Goal: Find specific page/section: Find specific page/section

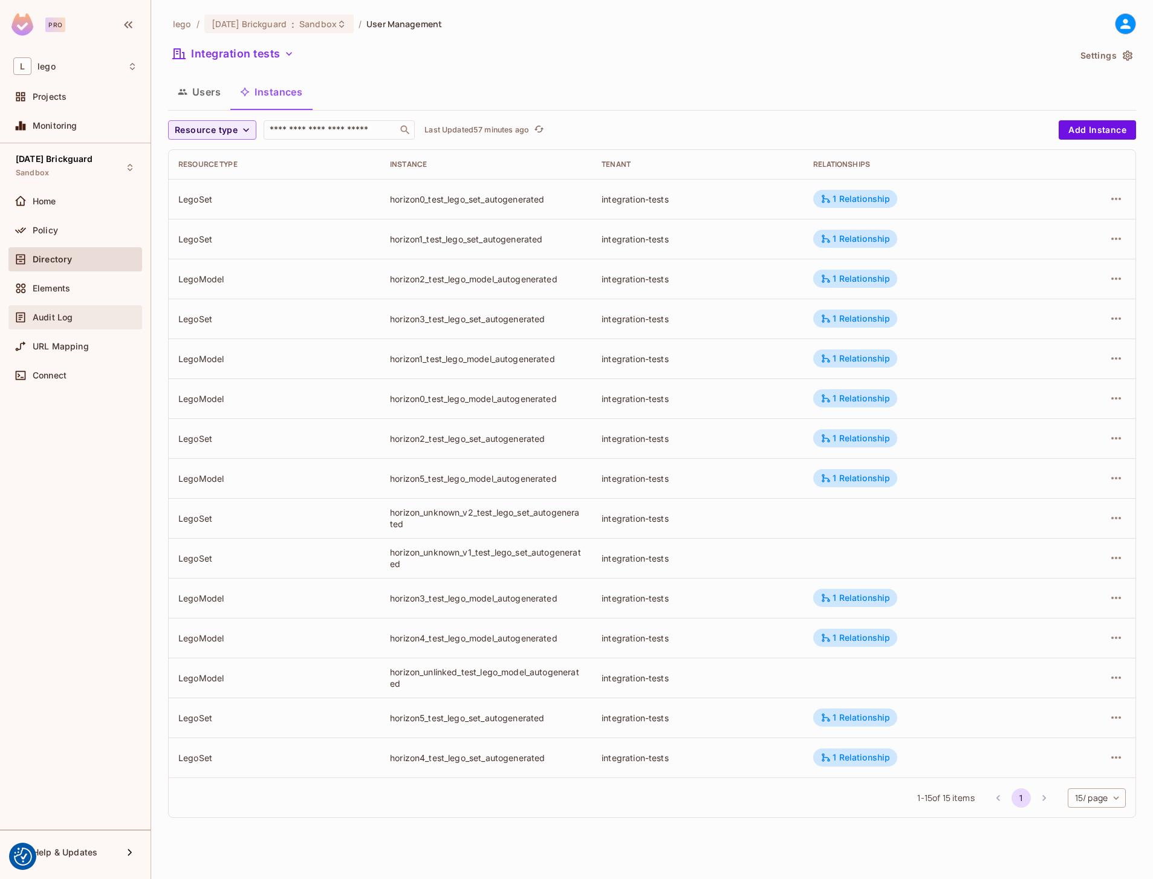
click at [50, 317] on span "Audit Log" at bounding box center [53, 318] width 40 height 10
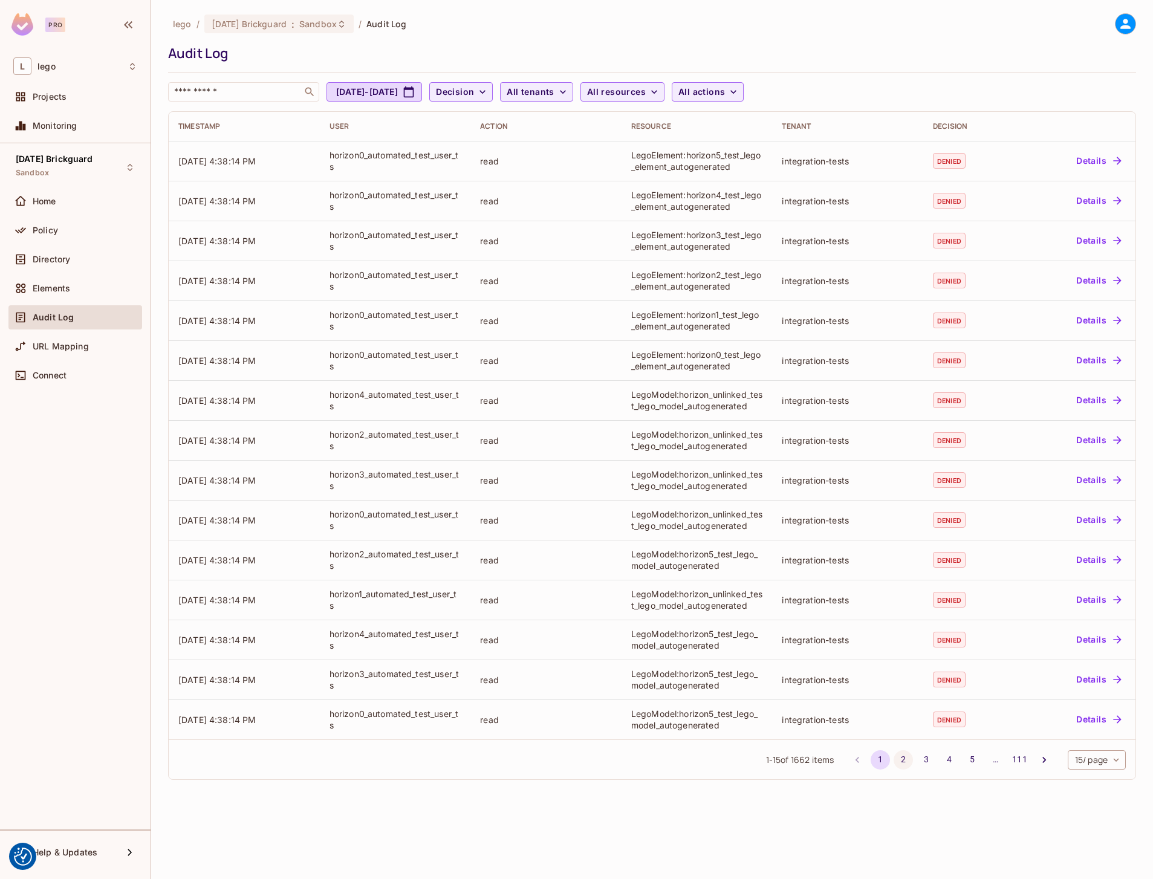
click at [902, 756] on button "2" at bounding box center [902, 759] width 19 height 19
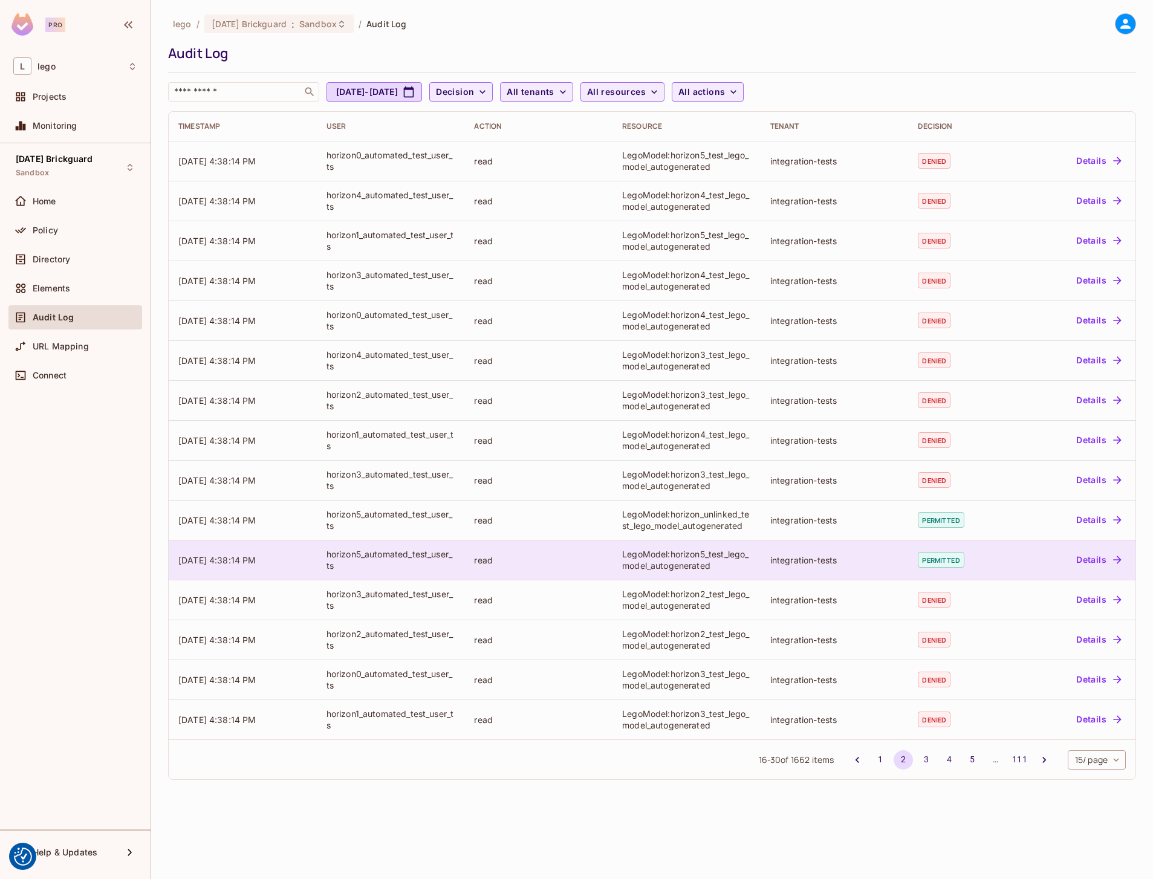
click at [844, 567] on td "integration-tests" at bounding box center [834, 560] width 148 height 40
